Goal: Task Accomplishment & Management: Manage account settings

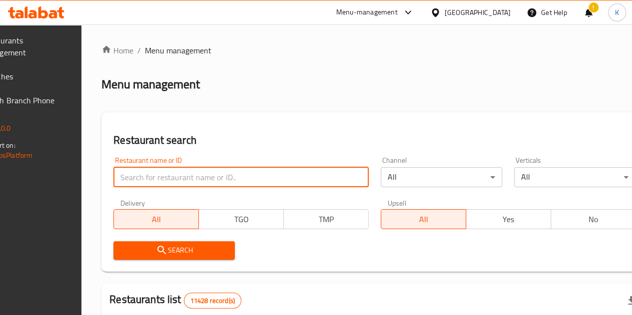
click at [169, 183] on input "search" at bounding box center [240, 177] width 255 height 20
click button "Search" at bounding box center [173, 250] width 121 height 18
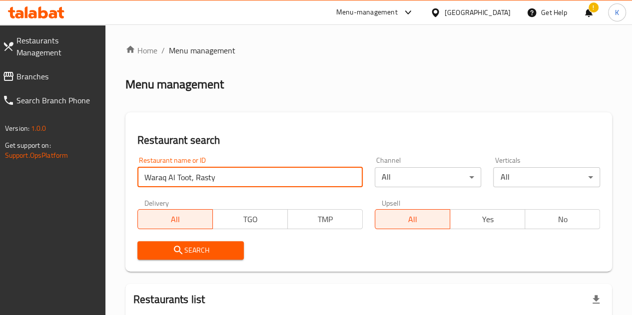
scroll to position [123, 0]
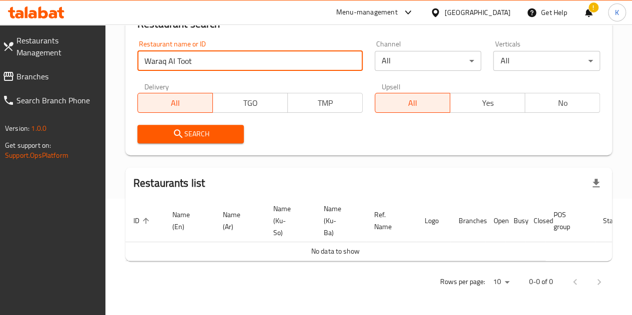
type input "Waraq Al Toot"
click button "Search" at bounding box center [190, 134] width 107 height 18
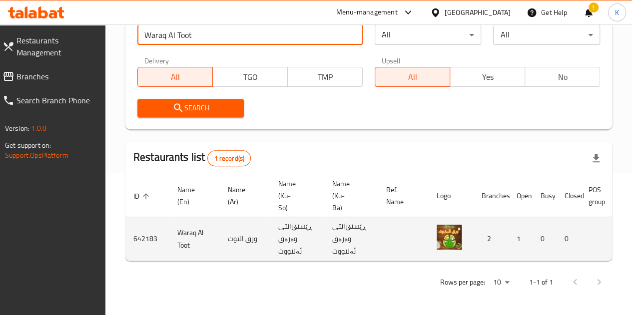
scroll to position [0, 101]
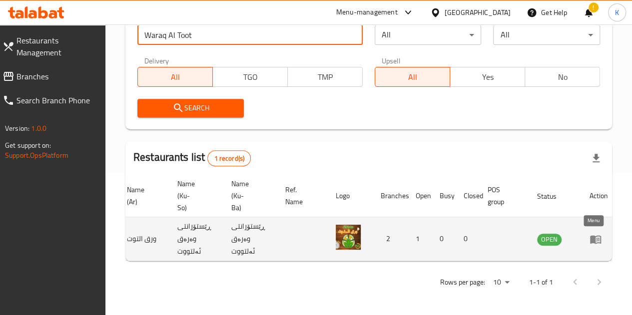
click at [590, 236] on icon "enhanced table" at bounding box center [596, 239] width 12 height 12
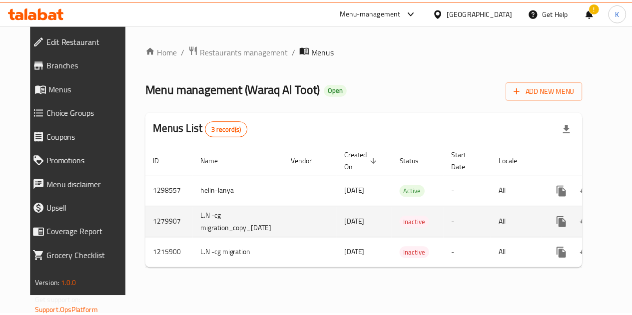
scroll to position [0, 36]
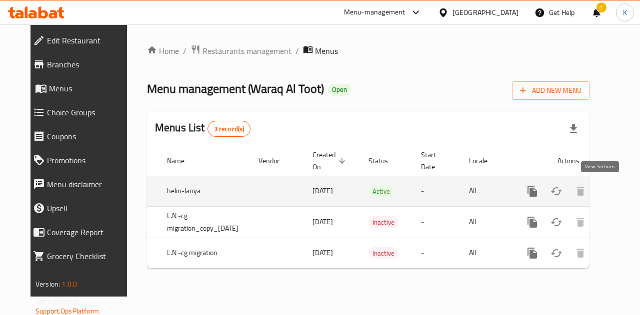
click at [606, 186] on link "enhanced table" at bounding box center [604, 191] width 24 height 24
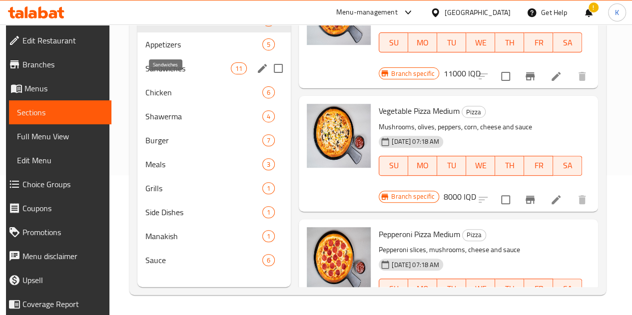
scroll to position [122, 0]
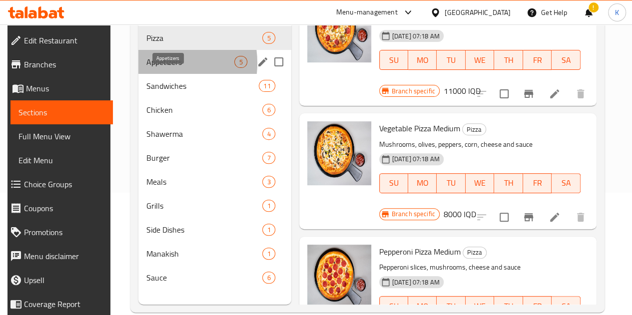
click at [151, 68] on span "Appetizers" at bounding box center [190, 62] width 88 height 12
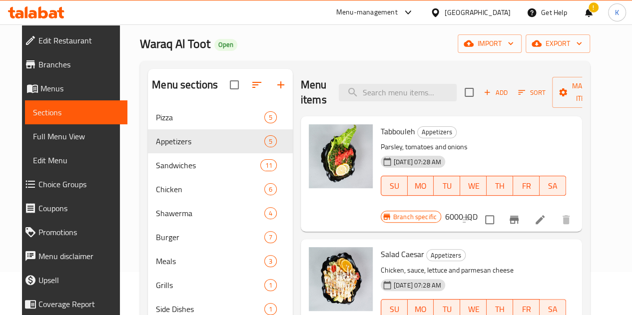
scroll to position [40, 0]
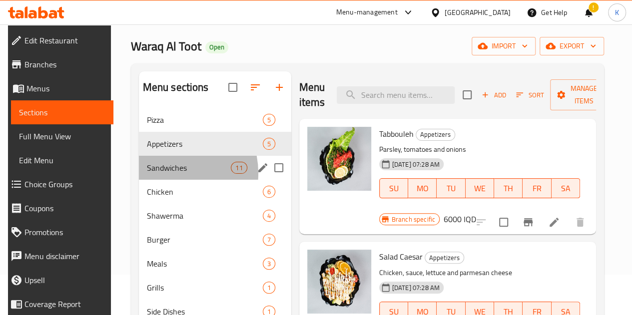
click at [163, 180] on div "Sandwiches 11" at bounding box center [215, 168] width 152 height 24
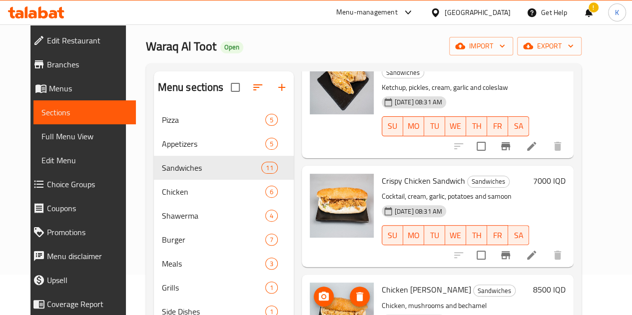
scroll to position [143, 0]
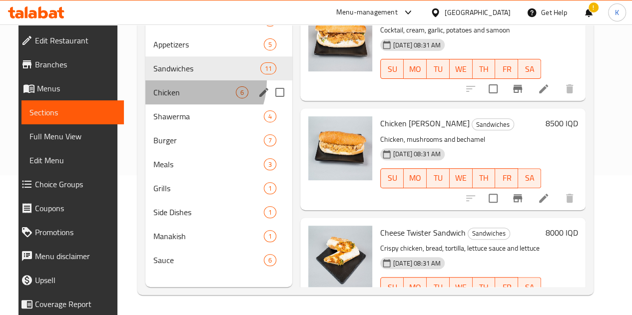
click at [173, 92] on div "Chicken 6" at bounding box center [218, 92] width 147 height 24
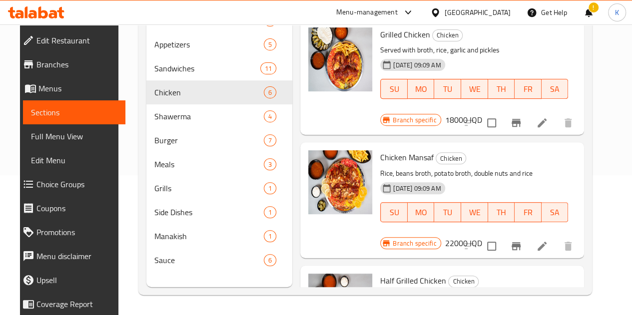
scroll to position [90, 0]
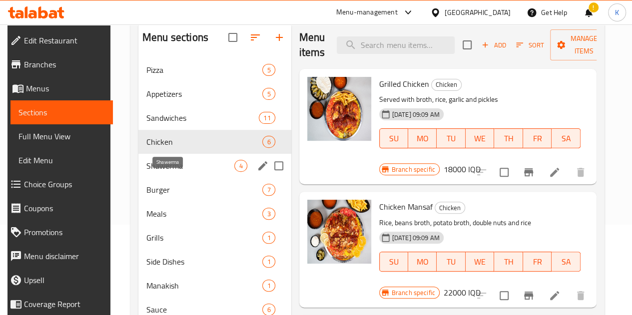
click at [160, 172] on span "Shawerma" at bounding box center [190, 166] width 88 height 12
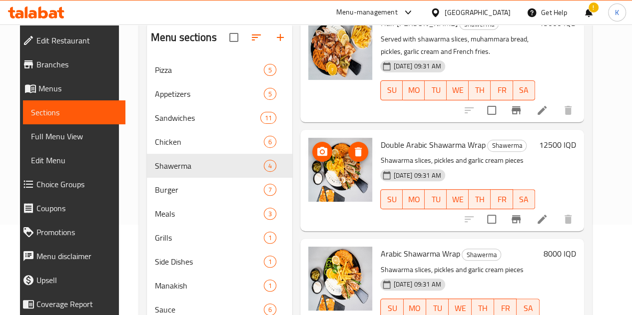
scroll to position [143, 0]
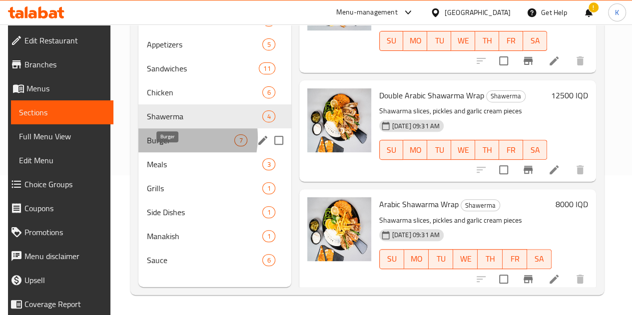
click at [167, 146] on span "Burger" at bounding box center [190, 140] width 88 height 12
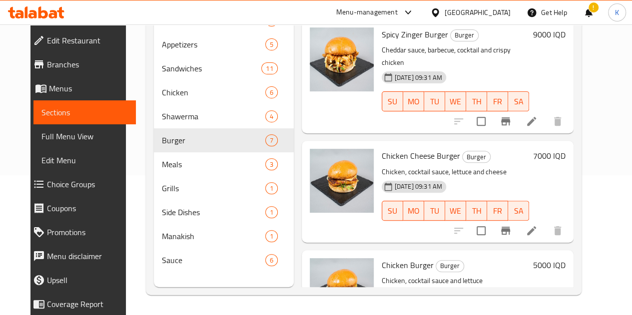
scroll to position [127, 0]
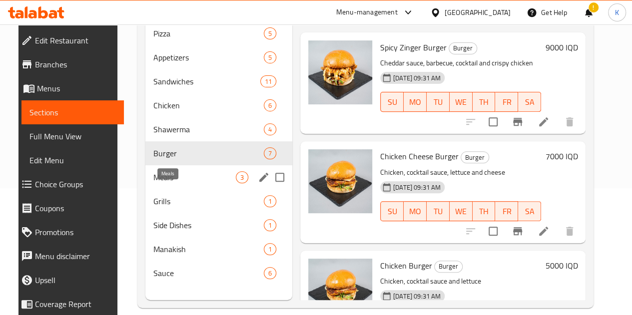
click at [153, 183] on span "Meals" at bounding box center [194, 177] width 82 height 12
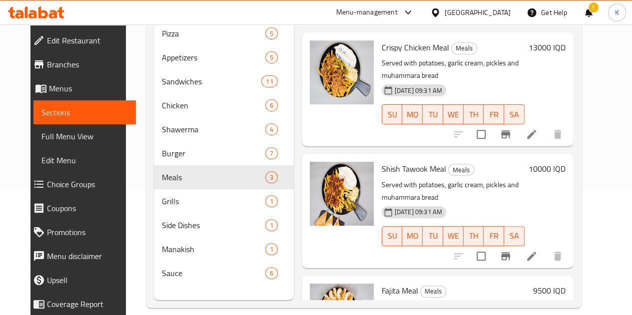
scroll to position [48, 0]
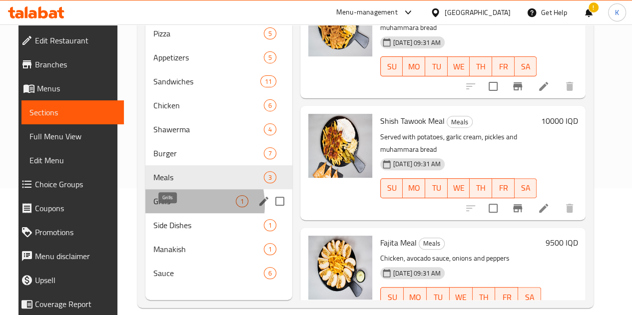
click at [168, 207] on span "Grills" at bounding box center [194, 201] width 82 height 12
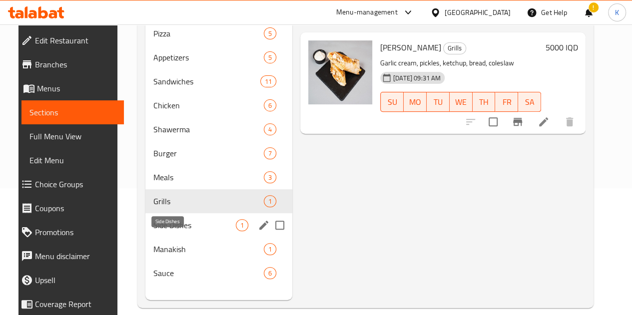
click at [174, 231] on span "Side Dishes" at bounding box center [194, 225] width 82 height 12
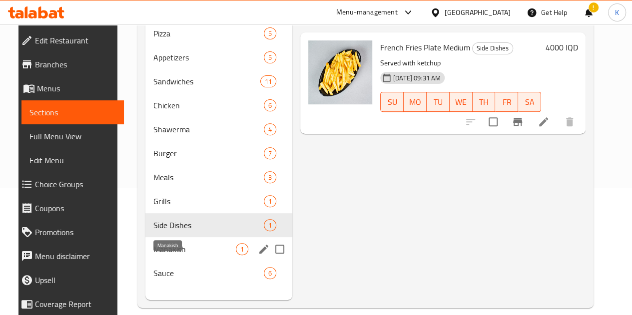
click at [187, 255] on span "Manakish" at bounding box center [194, 249] width 82 height 12
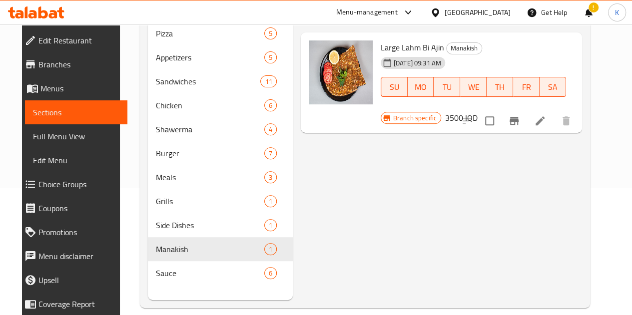
scroll to position [143, 0]
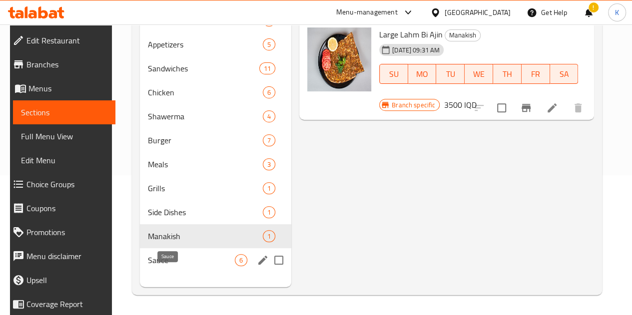
click at [156, 266] on span "Sauce" at bounding box center [191, 260] width 87 height 12
